Goal: Transaction & Acquisition: Purchase product/service

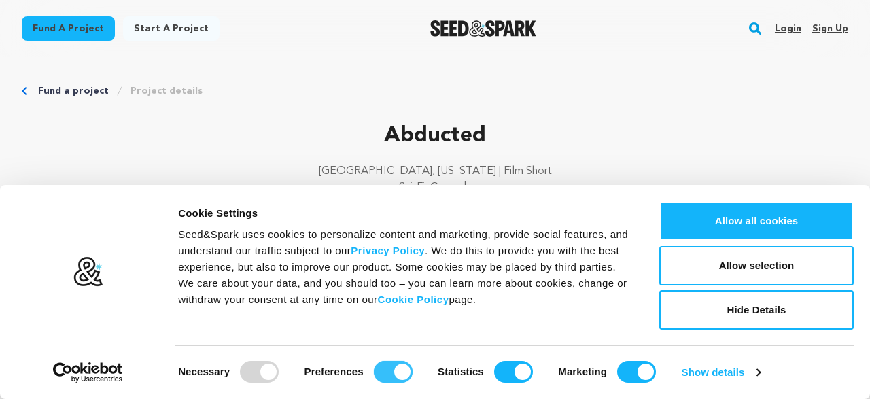
click at [382, 370] on input "Preferences" at bounding box center [393, 372] width 39 height 22
checkbox input "false"
click at [503, 368] on input "Statistics" at bounding box center [513, 372] width 39 height 22
checkbox input "false"
click at [623, 369] on input "Marketing" at bounding box center [636, 372] width 39 height 22
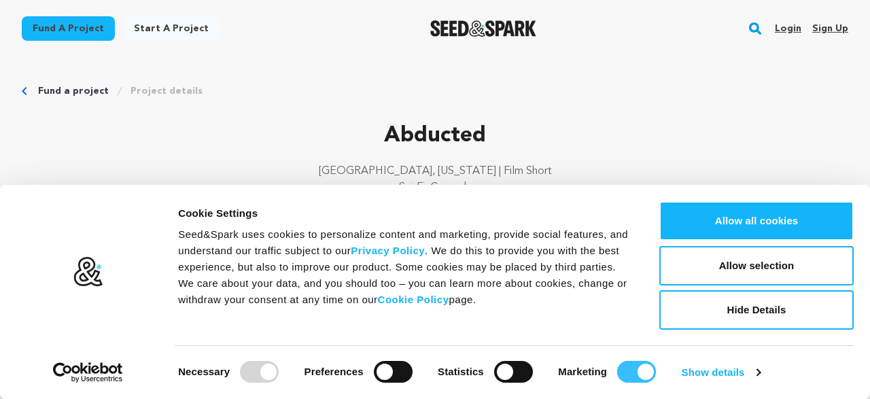
checkbox input "false"
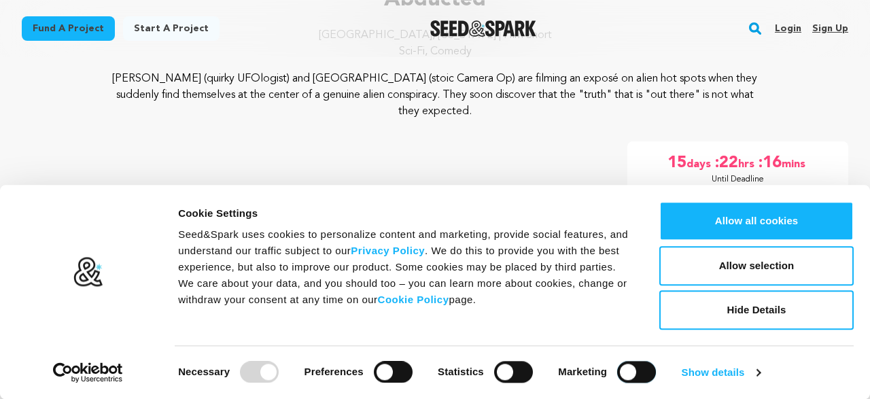
scroll to position [212, 0]
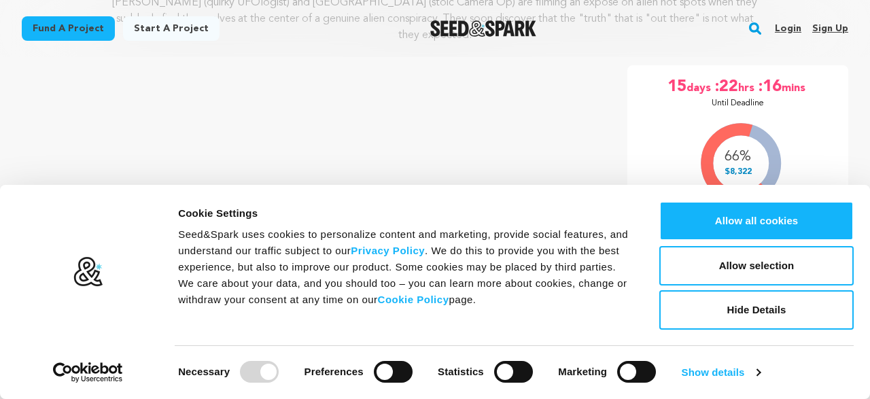
click at [665, 81] on div "15 days :22 hrs :16 mins Until Deadline" at bounding box center [738, 92] width 188 height 33
click at [762, 310] on button "Hide Details" at bounding box center [756, 309] width 194 height 39
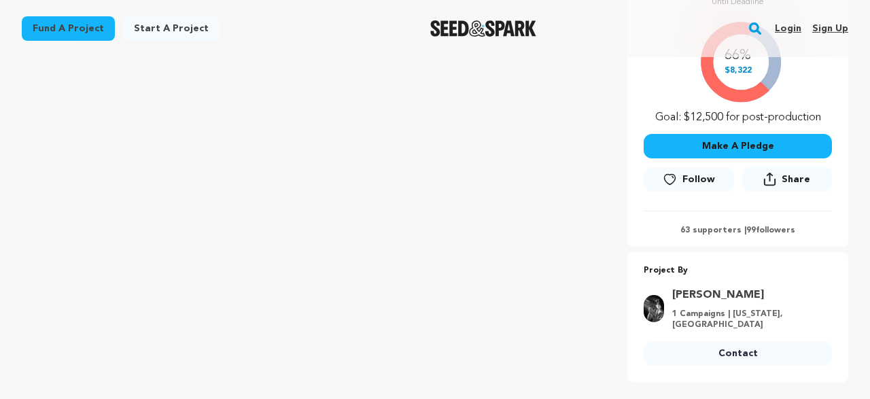
scroll to position [283, 0]
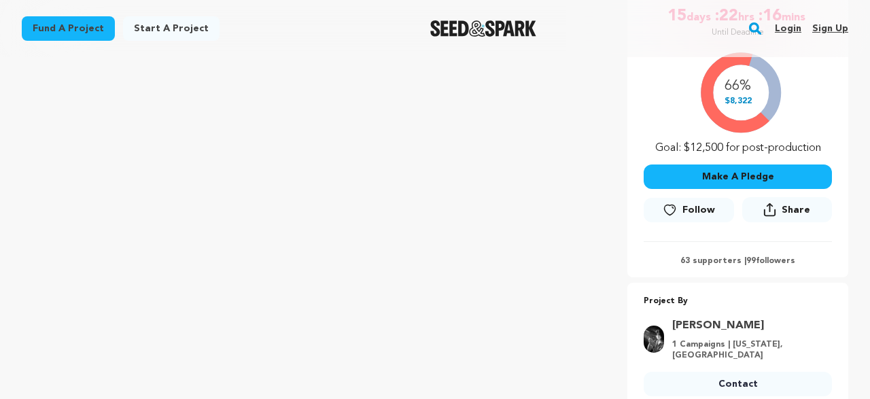
click at [697, 164] on button "Make A Pledge" at bounding box center [738, 176] width 188 height 24
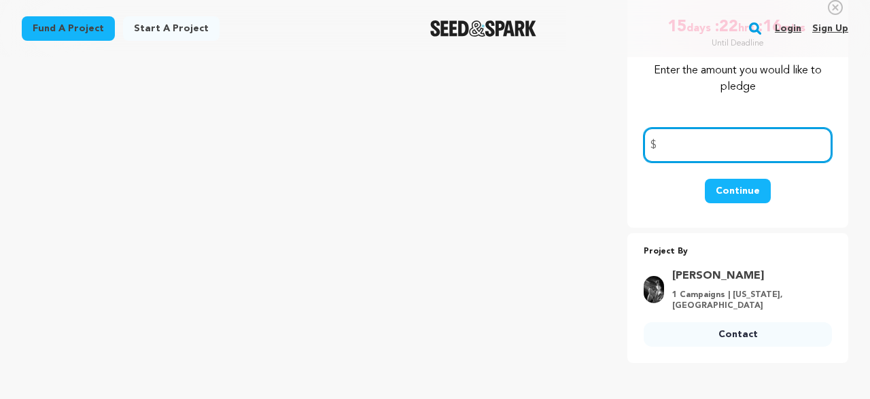
click at [690, 128] on input "number" at bounding box center [738, 145] width 188 height 35
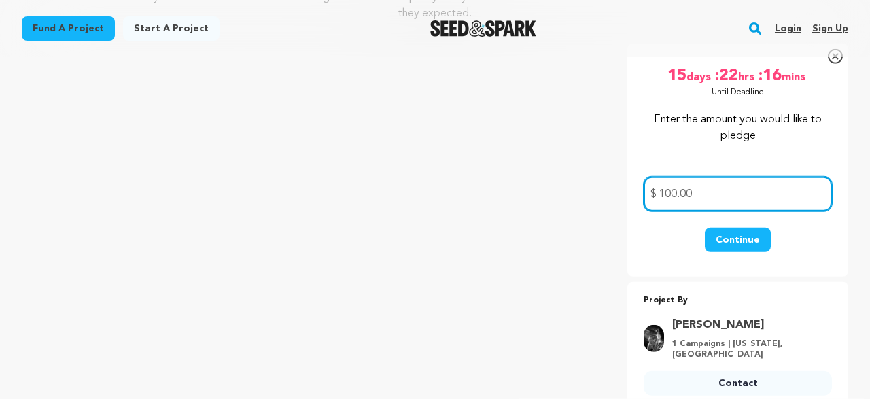
scroll to position [212, 0]
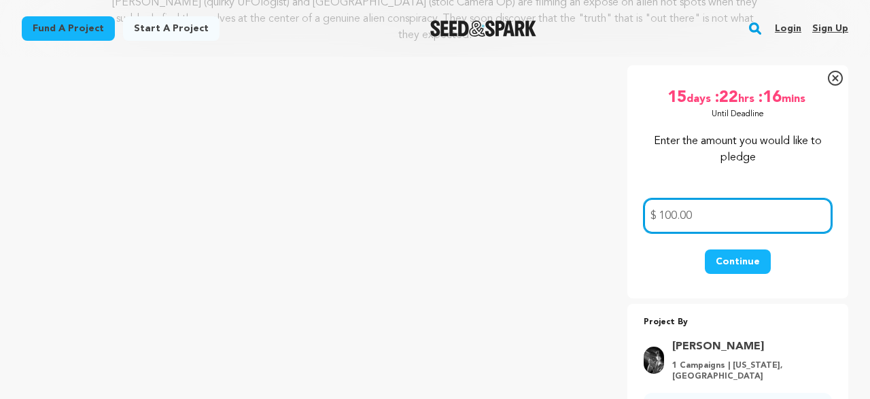
type input "100.00"
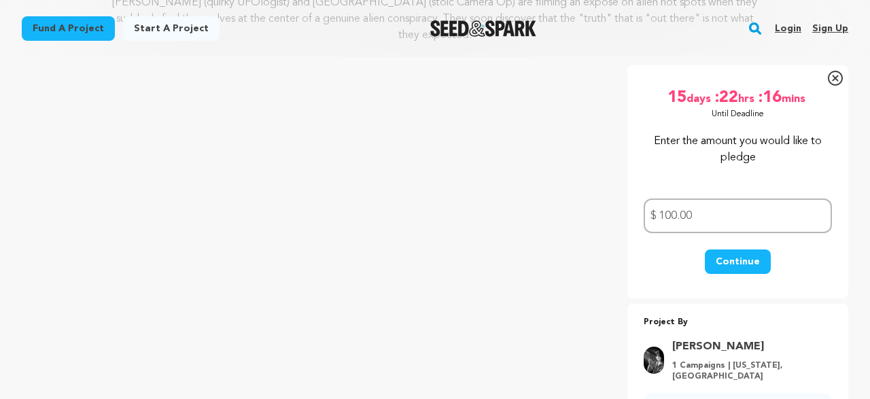
click at [748, 249] on button "Continue" at bounding box center [738, 261] width 66 height 24
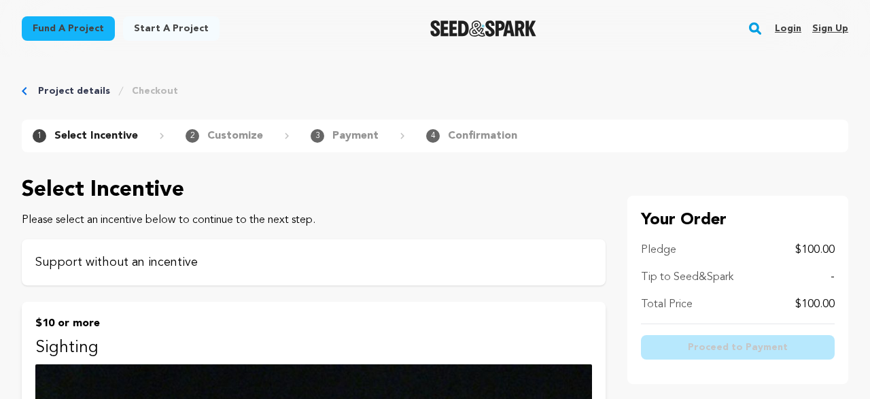
click at [228, 248] on div "Support without an incentive" at bounding box center [314, 262] width 584 height 46
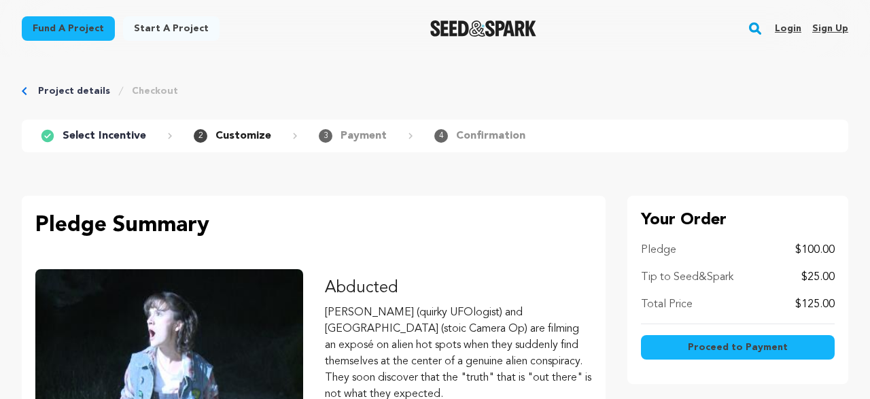
click at [809, 353] on button "Proceed to Payment" at bounding box center [738, 347] width 194 height 24
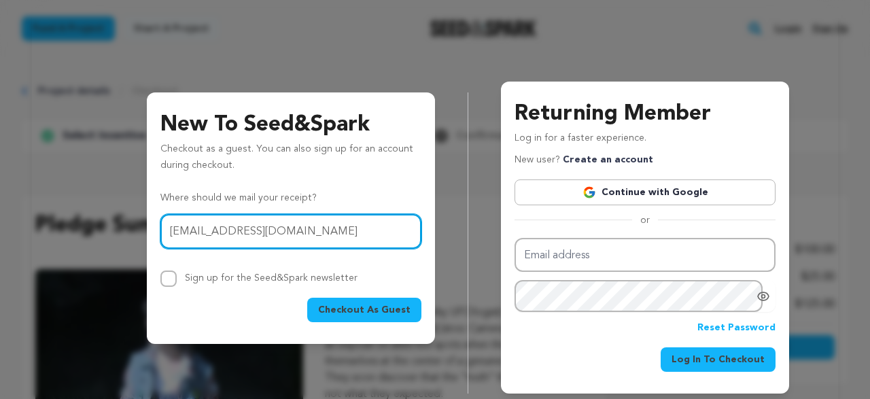
type input "jakhanlon@aol.com"
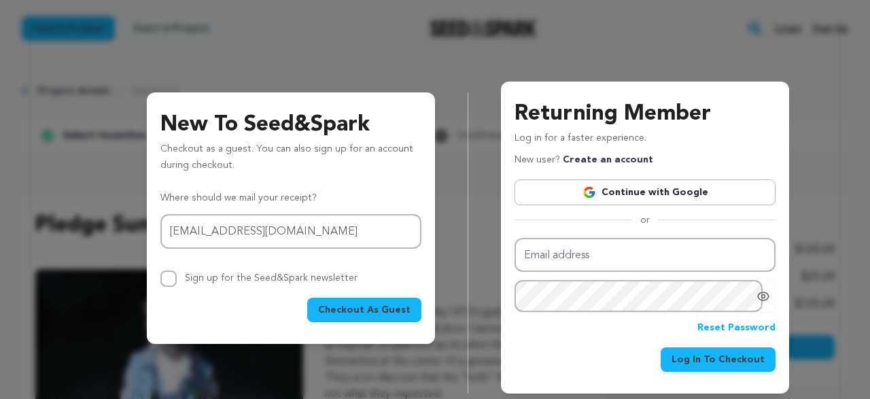
click at [355, 313] on span "Checkout As Guest" at bounding box center [364, 310] width 92 height 14
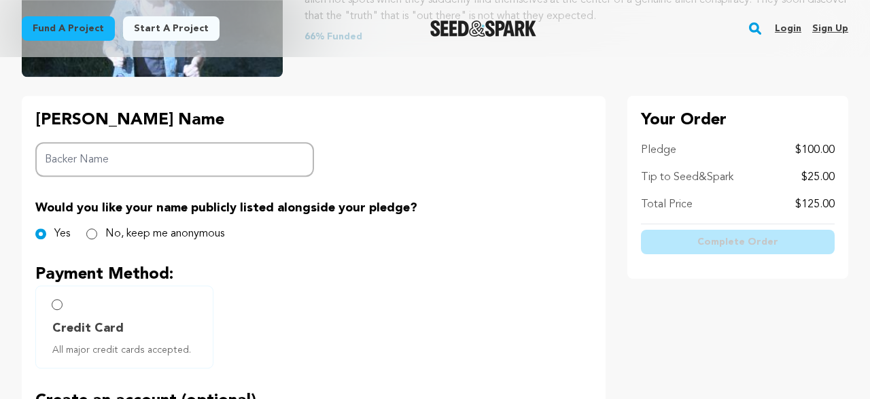
scroll to position [283, 0]
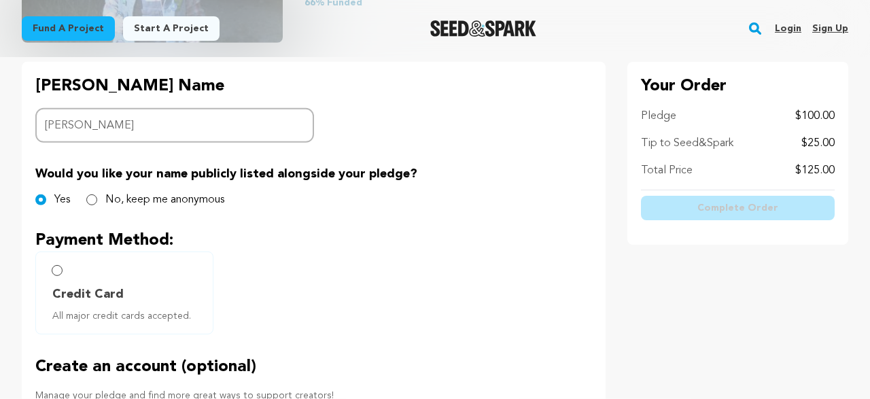
type input "Jack Hanlon"
click at [93, 199] on input "No, keep me anonymous" at bounding box center [91, 199] width 11 height 11
radio input "true"
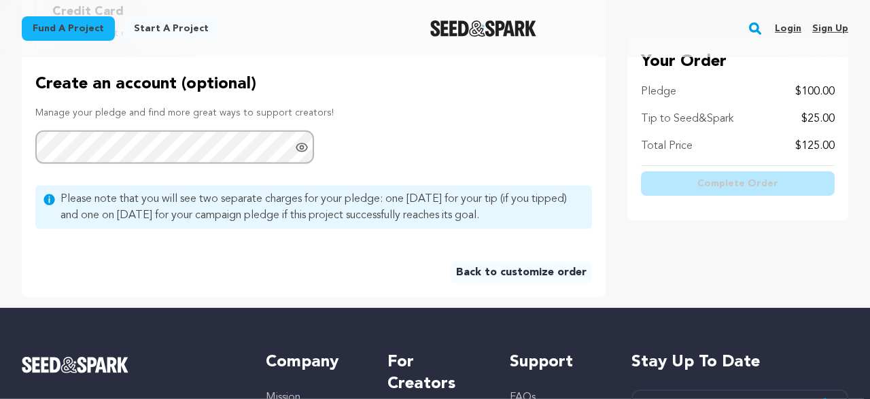
scroll to position [424, 0]
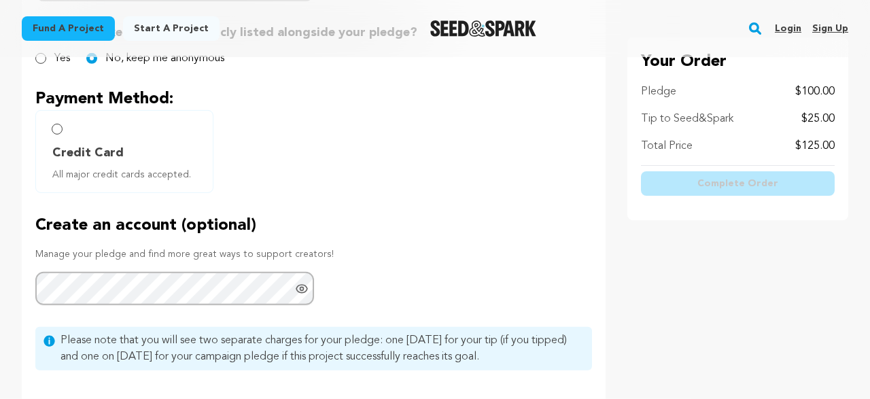
click at [53, 133] on label "Credit Card All major credit cards accepted." at bounding box center [124, 151] width 178 height 83
radio input "true"
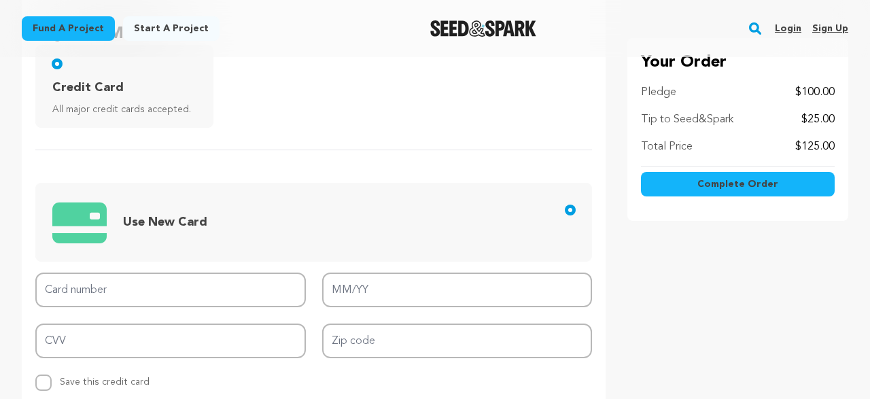
scroll to position [565, 0]
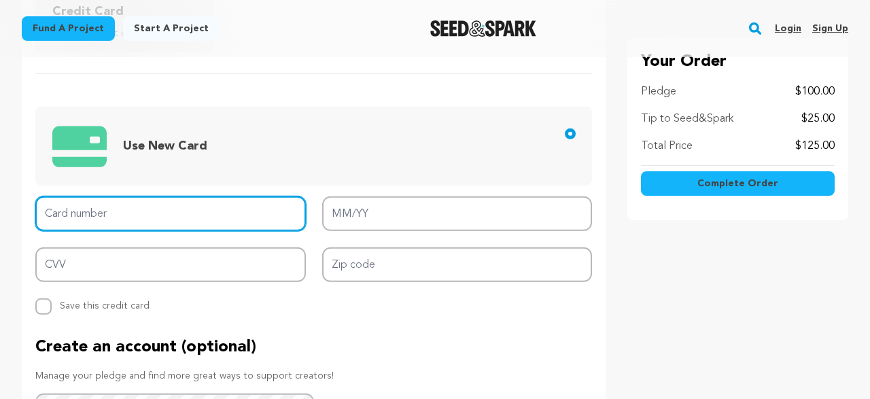
click at [90, 213] on input "Card number" at bounding box center [170, 213] width 270 height 35
type input "4266841188782294"
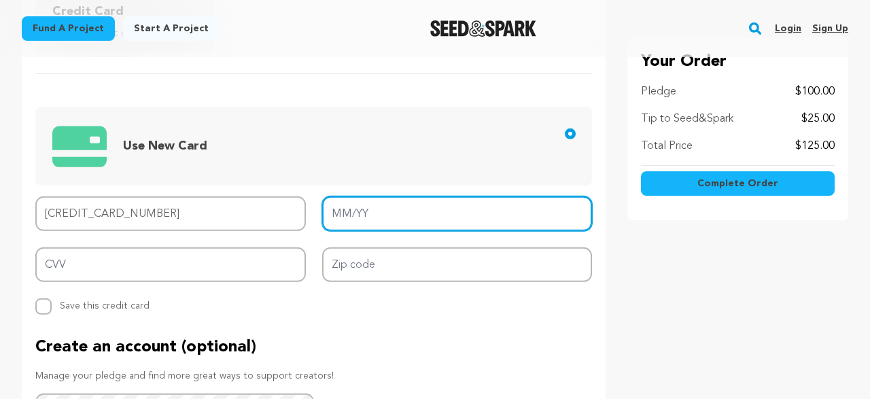
type input "08/26"
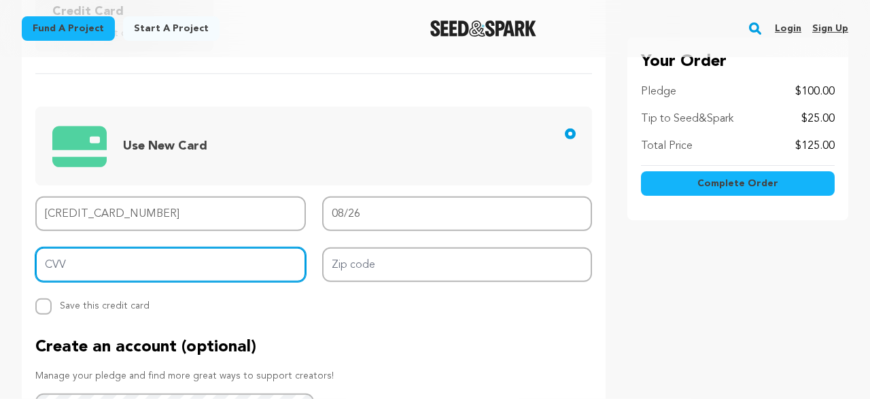
click at [67, 269] on input "CVV" at bounding box center [170, 264] width 270 height 35
type input "654"
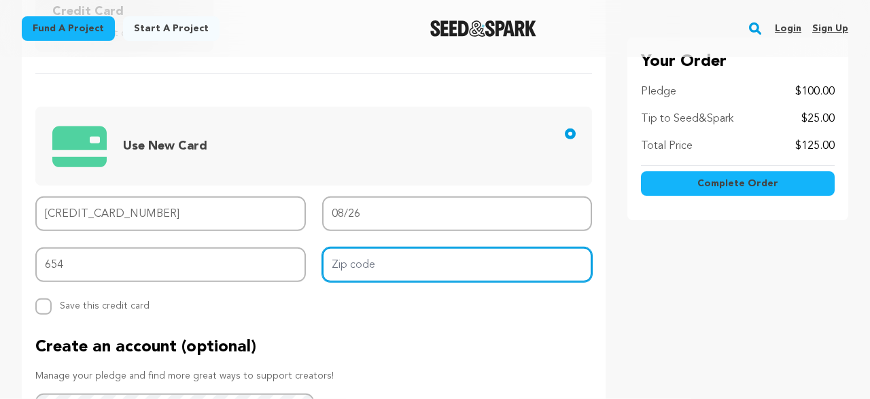
click at [349, 261] on input "Zip code" at bounding box center [457, 264] width 270 height 35
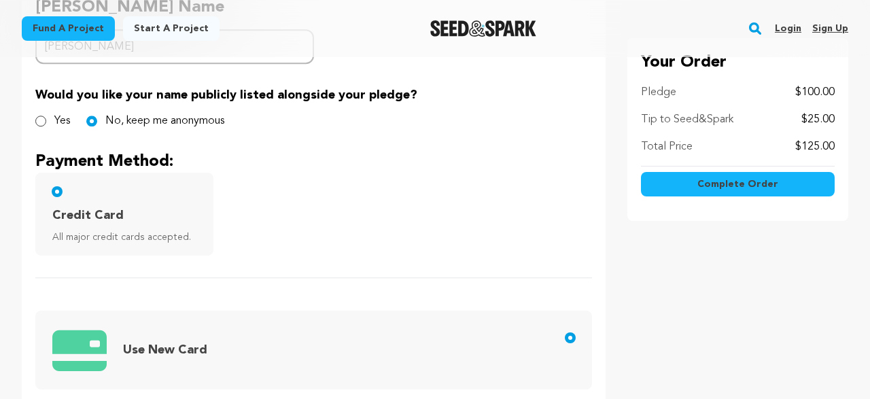
scroll to position [424, 0]
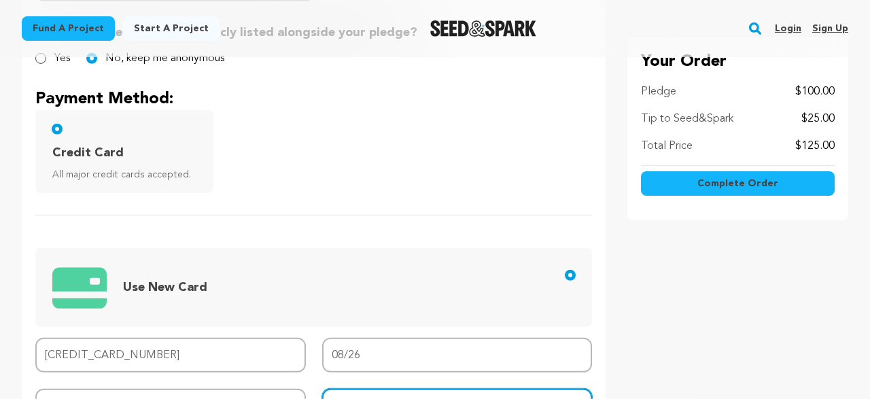
type input "53097"
click at [719, 186] on span "Complete Order" at bounding box center [737, 184] width 81 height 14
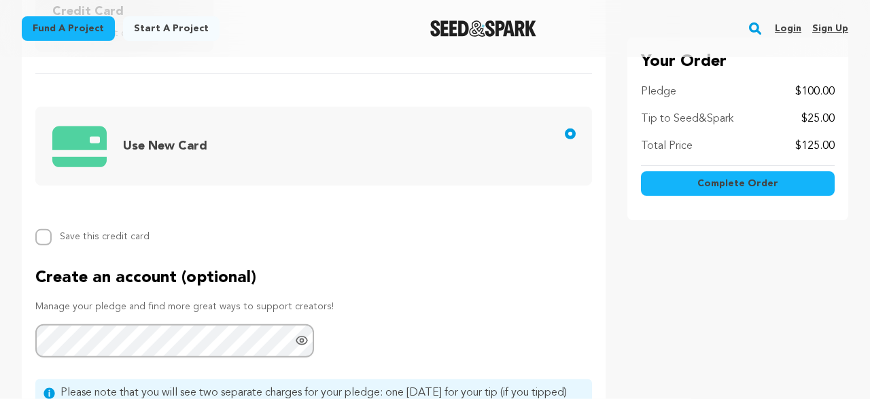
scroll to position [636, 0]
